Goal: Transaction & Acquisition: Purchase product/service

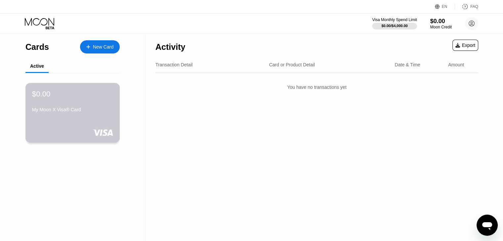
click at [89, 121] on div "$0.00 My Moon X Visa® Card" at bounding box center [72, 113] width 95 height 60
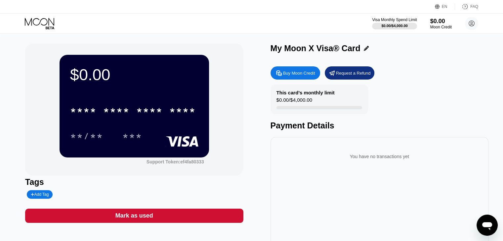
click at [158, 82] on div "$0.00" at bounding box center [134, 74] width 128 height 19
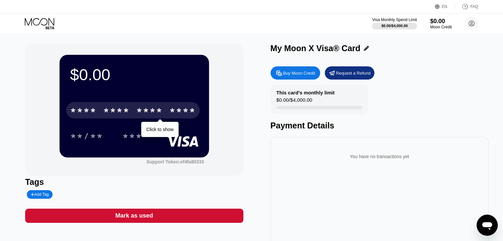
click at [142, 105] on div "* * * * * * * * * * * * ****" at bounding box center [133, 110] width 134 height 17
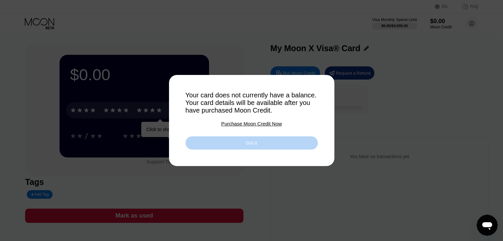
click at [284, 148] on div "Got it" at bounding box center [252, 143] width 132 height 13
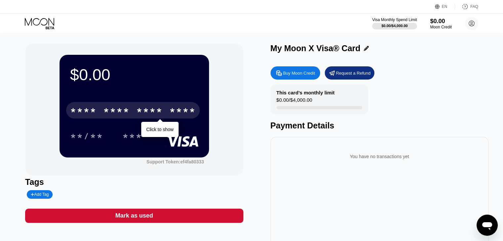
click at [300, 84] on div "Buy Moon Credit Request a Refund This card’s monthly limit $0.00 / $4,000.00 Pa…" at bounding box center [380, 158] width 218 height 190
click at [304, 76] on div "Buy Moon Credit" at bounding box center [299, 73] width 32 height 6
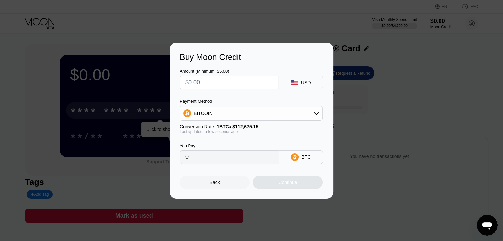
click at [293, 80] on icon at bounding box center [292, 81] width 3 height 2
click at [238, 85] on input "text" at bounding box center [229, 82] width 88 height 13
type input "$0.9"
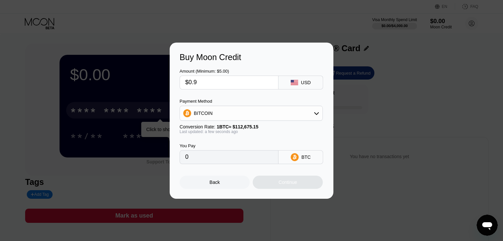
type input "0.00000799"
type input "$0.99"
type input "0.00000879"
type input "$0.9"
type input "0.00000799"
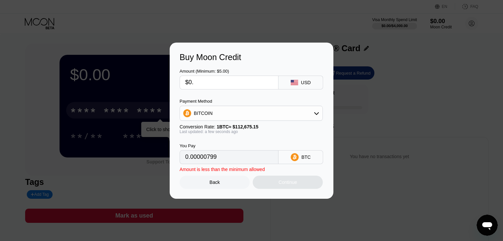
type input "$0"
type input "0"
type input "$5"
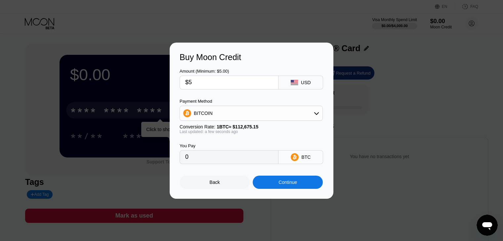
type input "0.00004438"
type input "$5"
click at [290, 184] on div "Continue" at bounding box center [287, 182] width 19 height 5
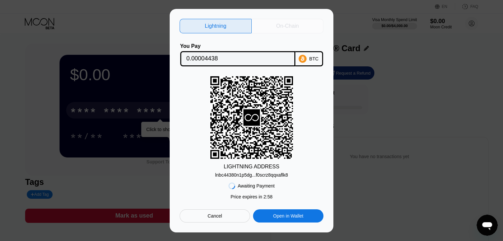
click at [292, 28] on div "On-Chain" at bounding box center [288, 26] width 72 height 15
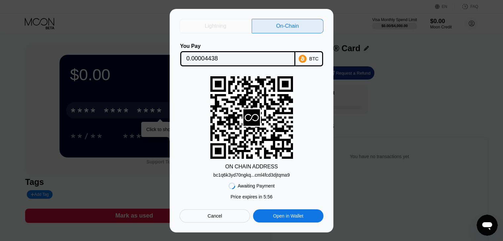
click at [215, 25] on div "Lightning" at bounding box center [215, 26] width 21 height 7
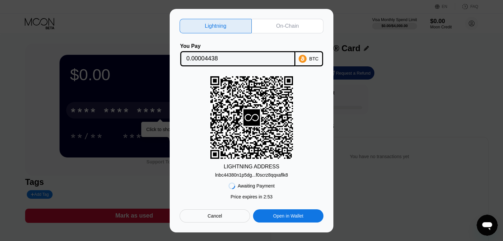
click at [299, 214] on div "Open in Wallet" at bounding box center [288, 216] width 30 height 6
